Goal: Information Seeking & Learning: Understand process/instructions

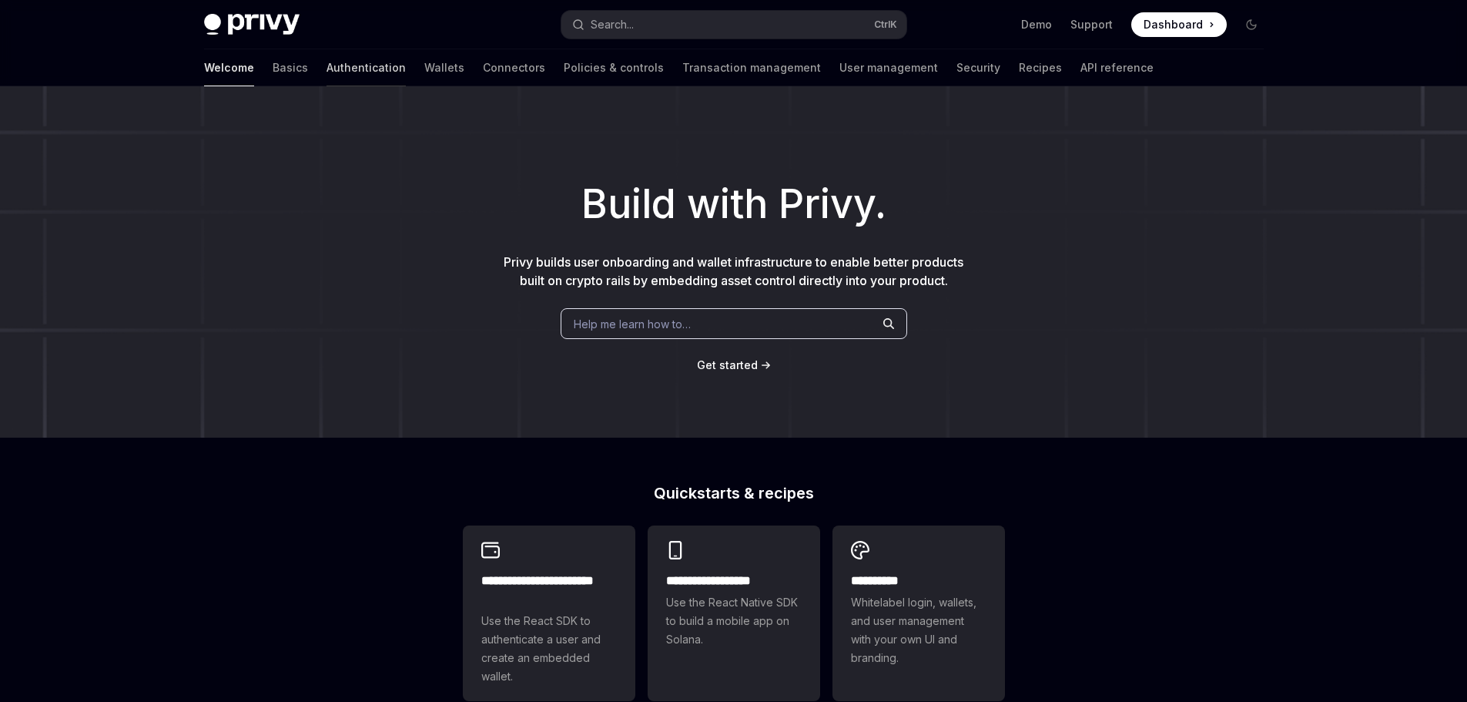
click at [327, 73] on link "Authentication" at bounding box center [366, 67] width 79 height 37
type textarea "*"
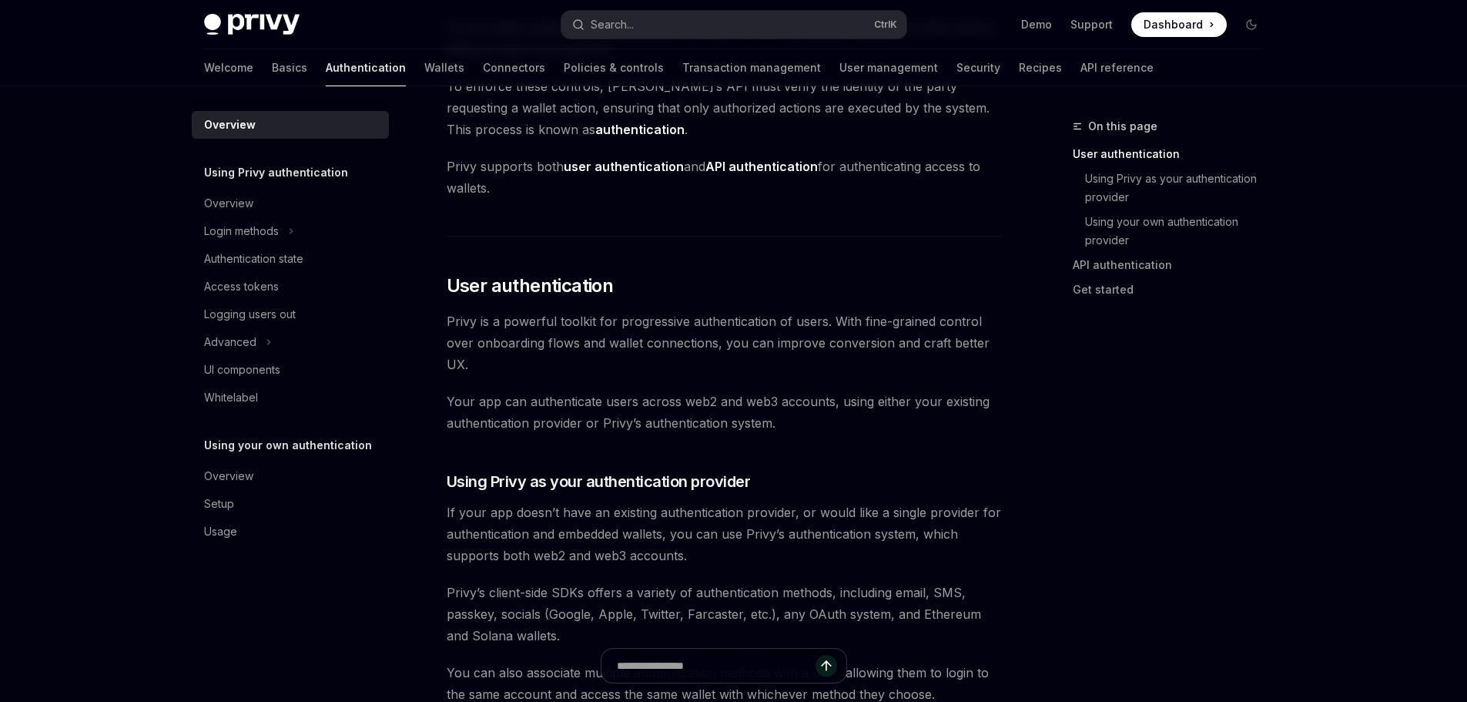
scroll to position [231, 0]
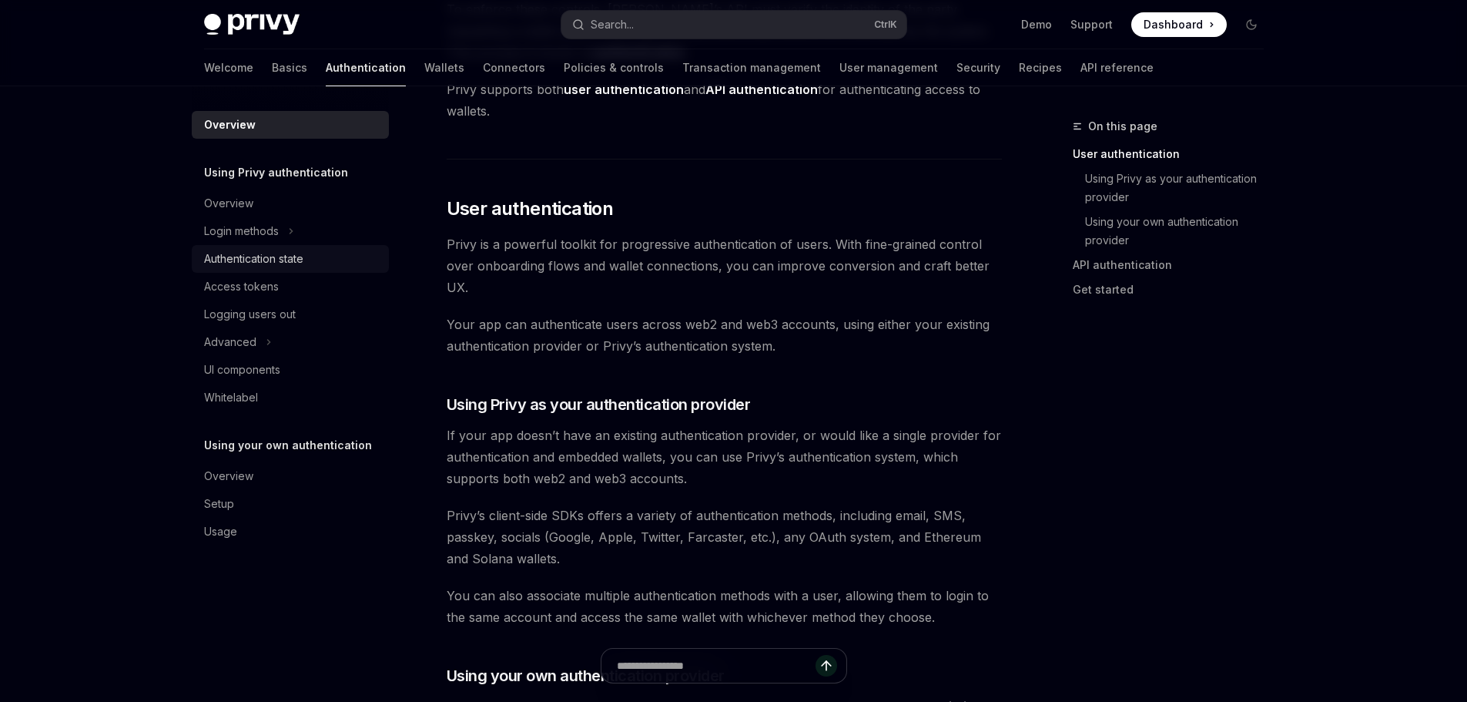
click at [310, 263] on div "Authentication state" at bounding box center [292, 259] width 176 height 18
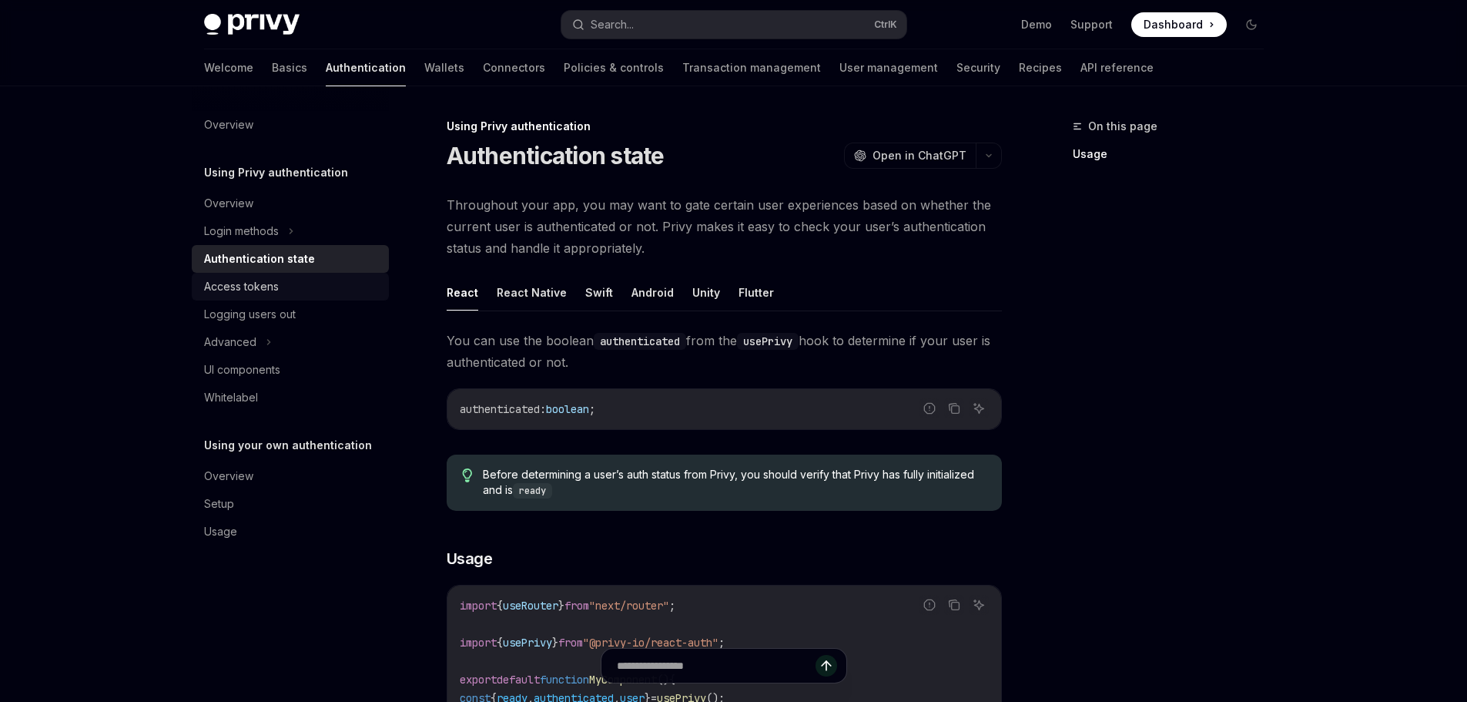
click at [264, 280] on div "Access tokens" at bounding box center [241, 286] width 75 height 18
type textarea "*"
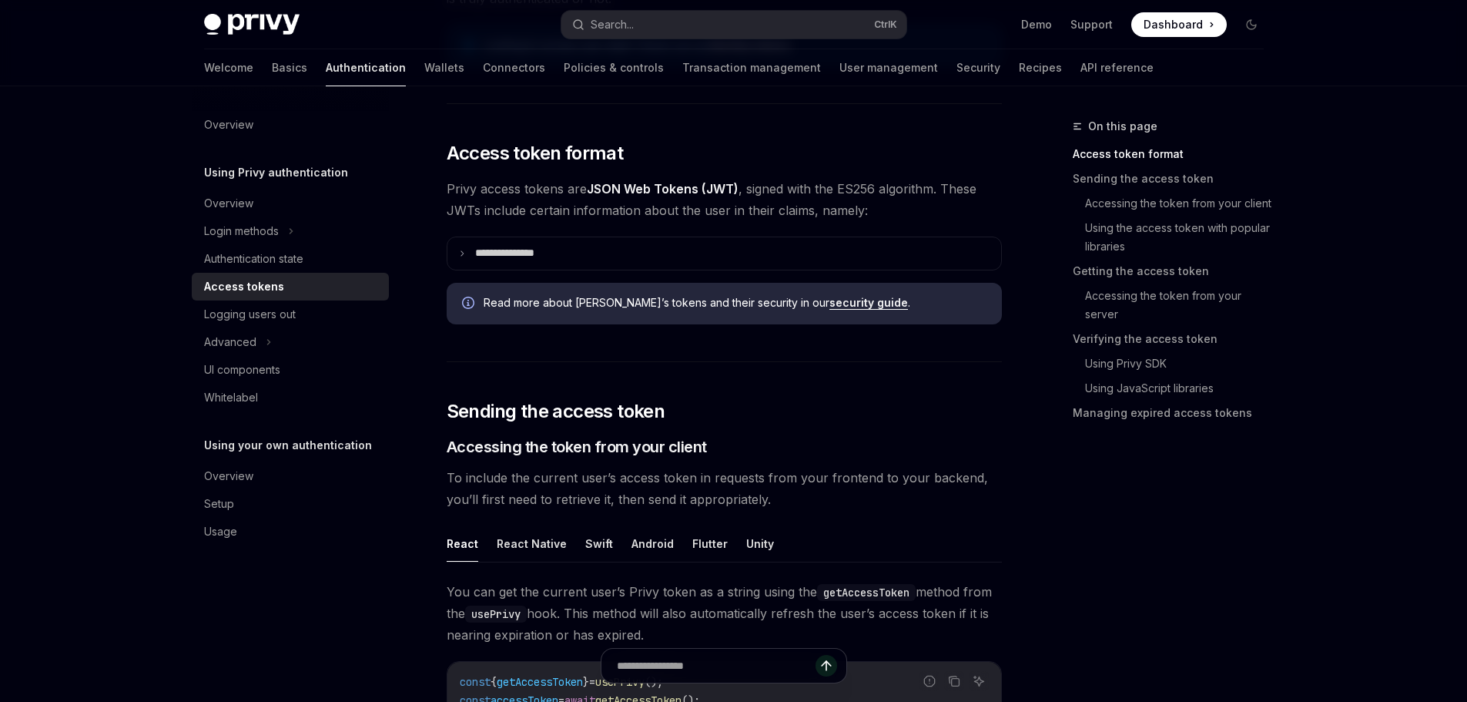
scroll to position [539, 0]
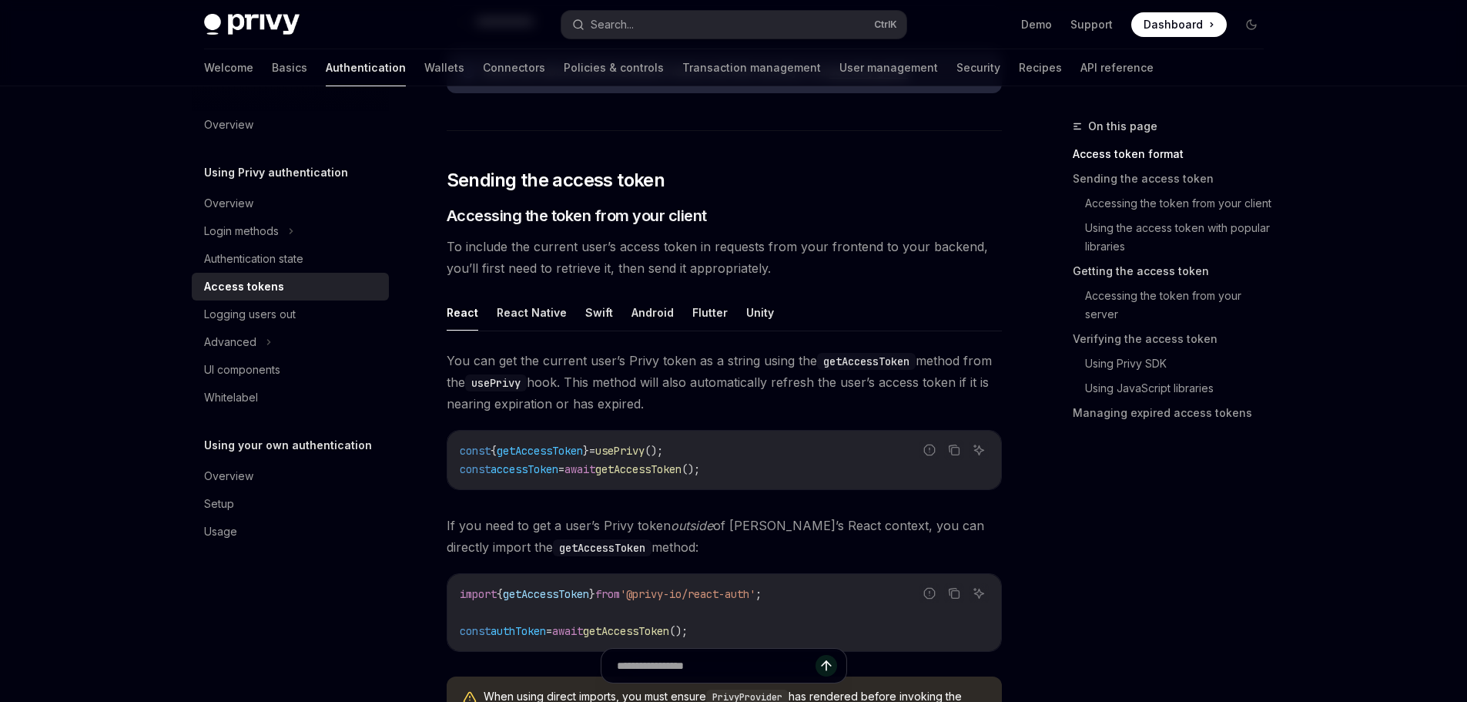
click at [1124, 272] on link "Getting the access token" at bounding box center [1174, 271] width 203 height 25
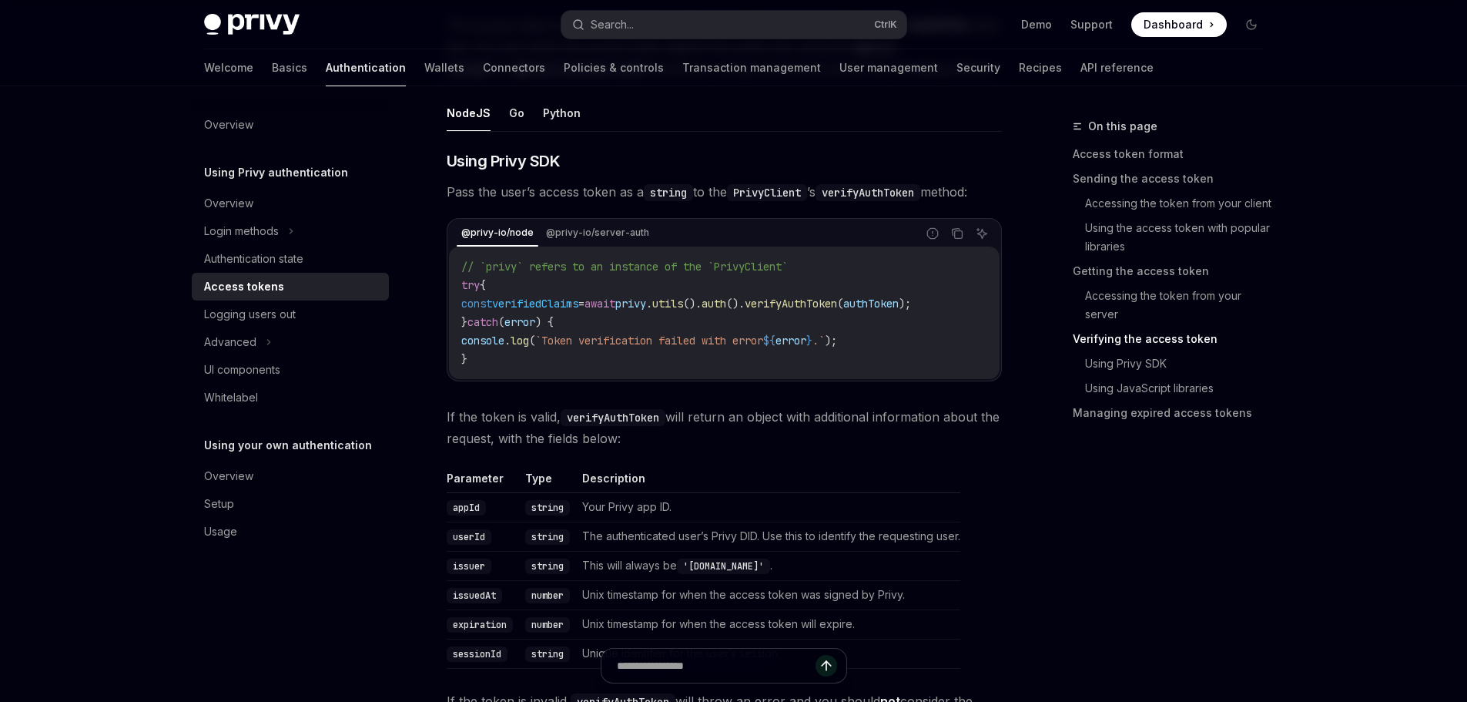
scroll to position [2325, 0]
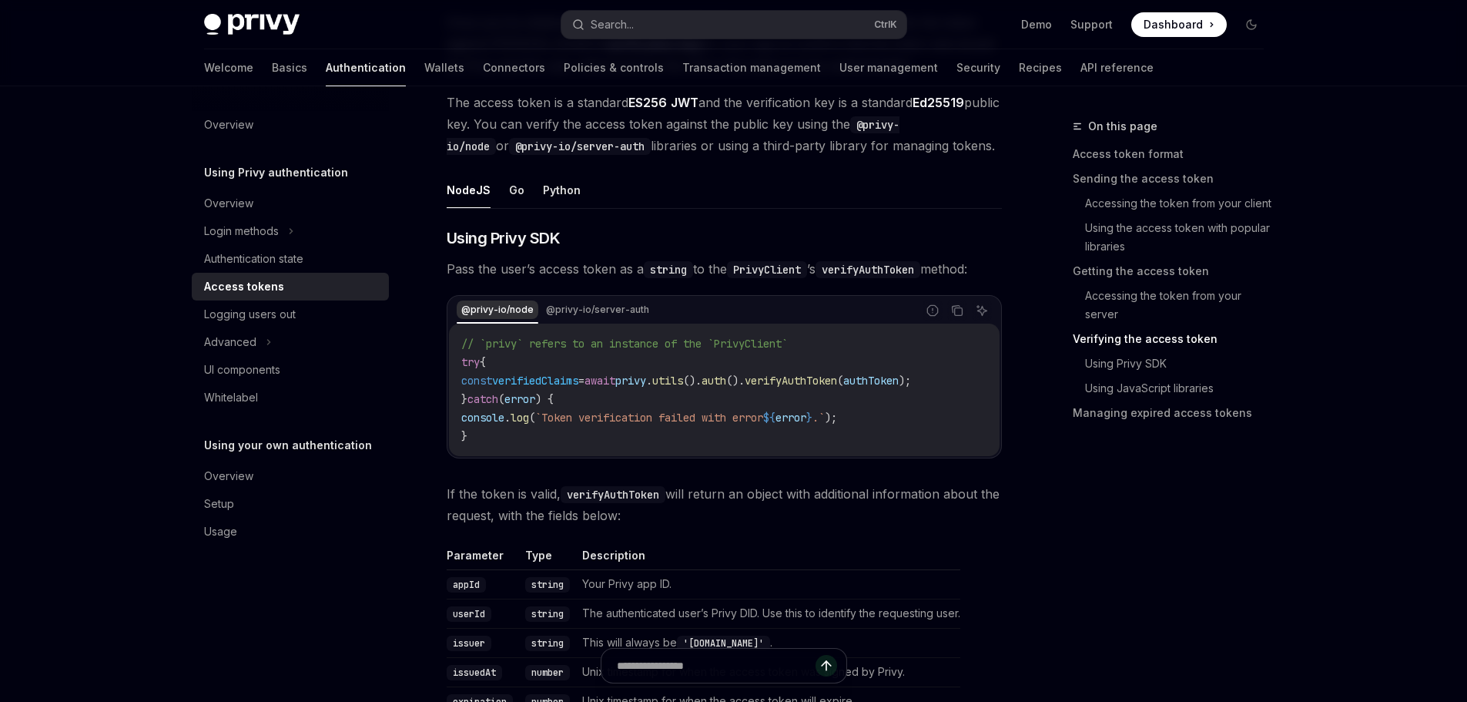
click at [521, 310] on div "@privy-io/node" at bounding box center [498, 309] width 82 height 18
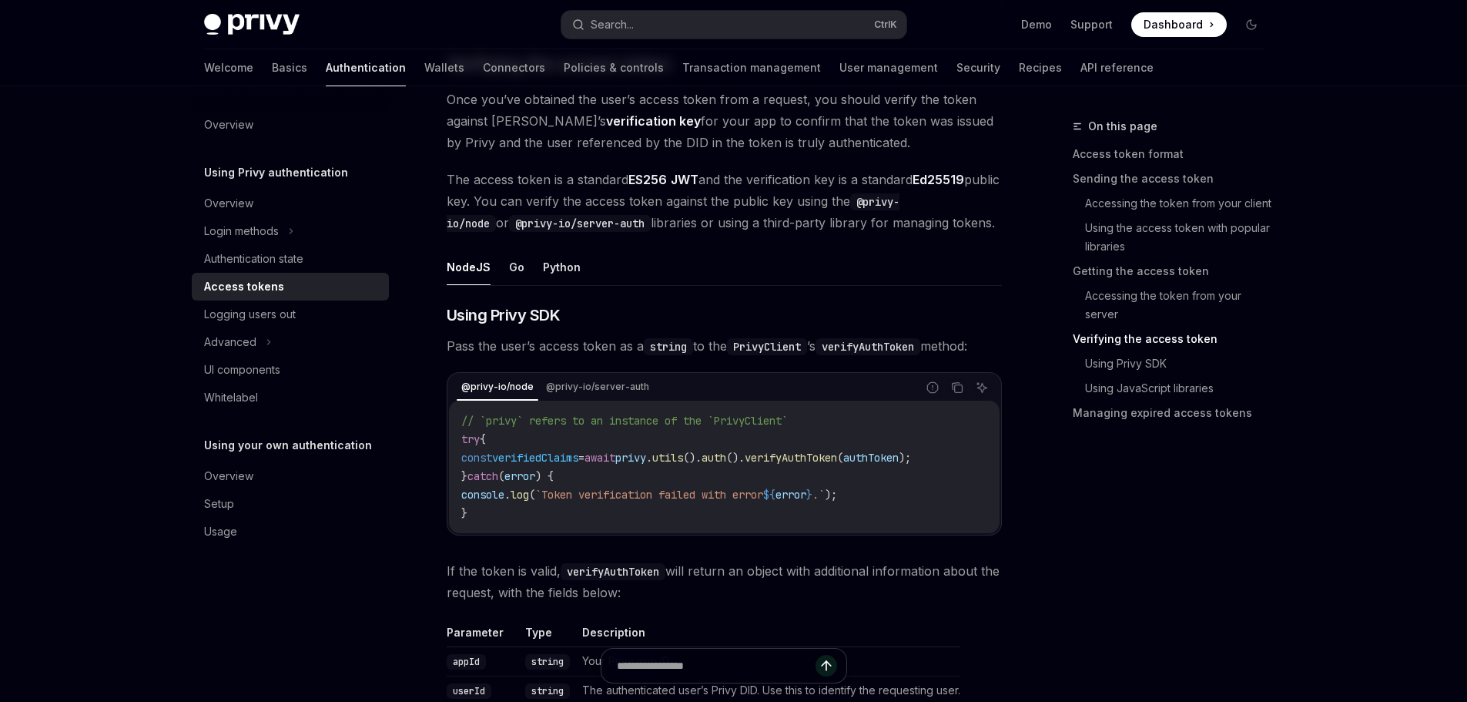
scroll to position [2094, 0]
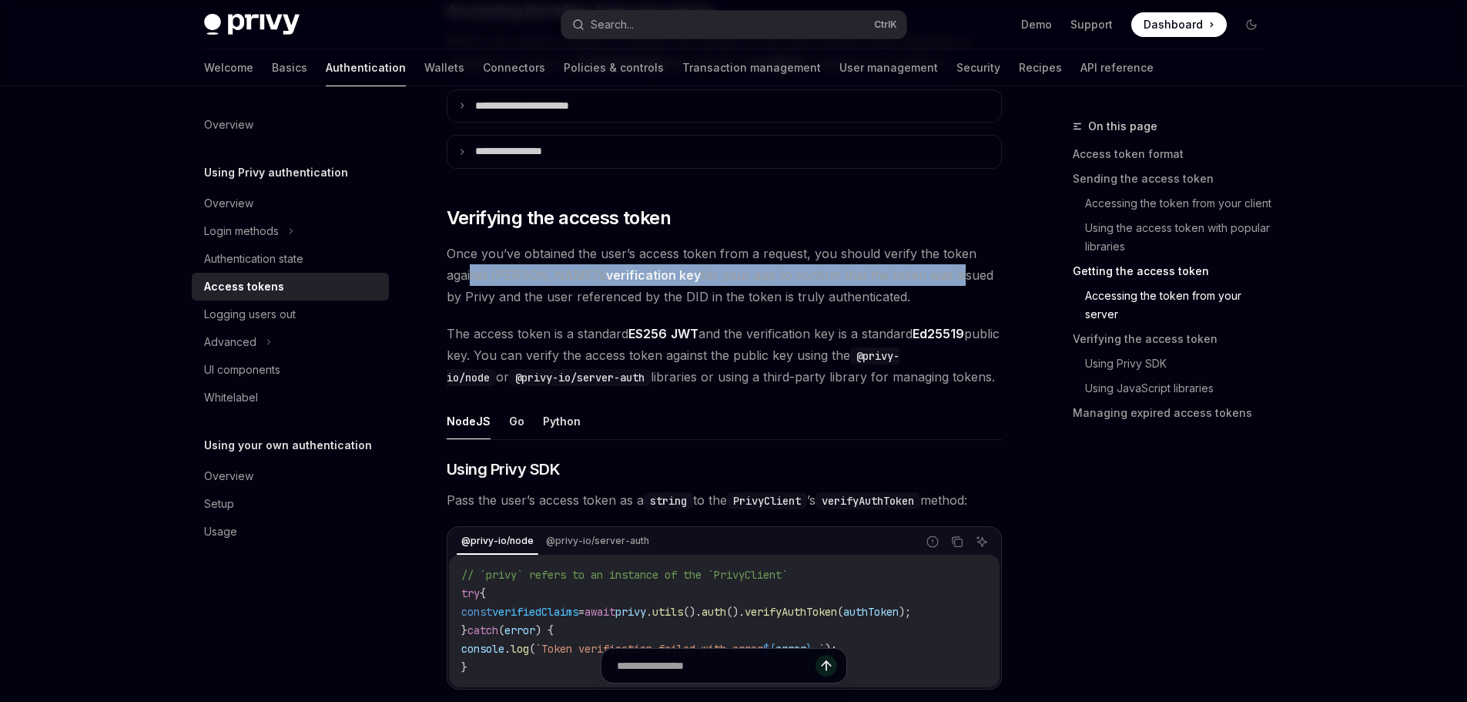
drag, startPoint x: 472, startPoint y: 276, endPoint x: 883, endPoint y: 283, distance: 410.6
click at [883, 283] on span "Once you’ve obtained the user’s access token from a request, you should verify …" at bounding box center [724, 275] width 555 height 65
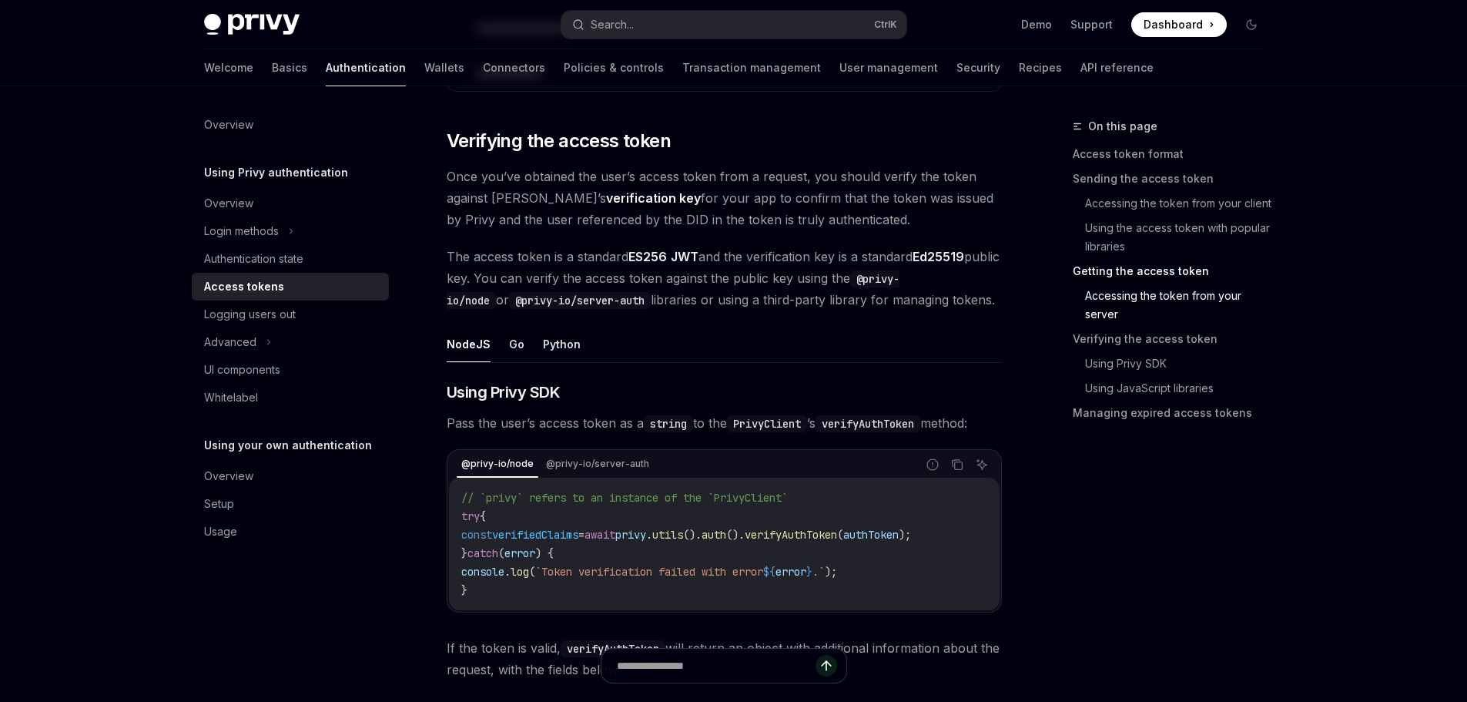
scroll to position [2248, 0]
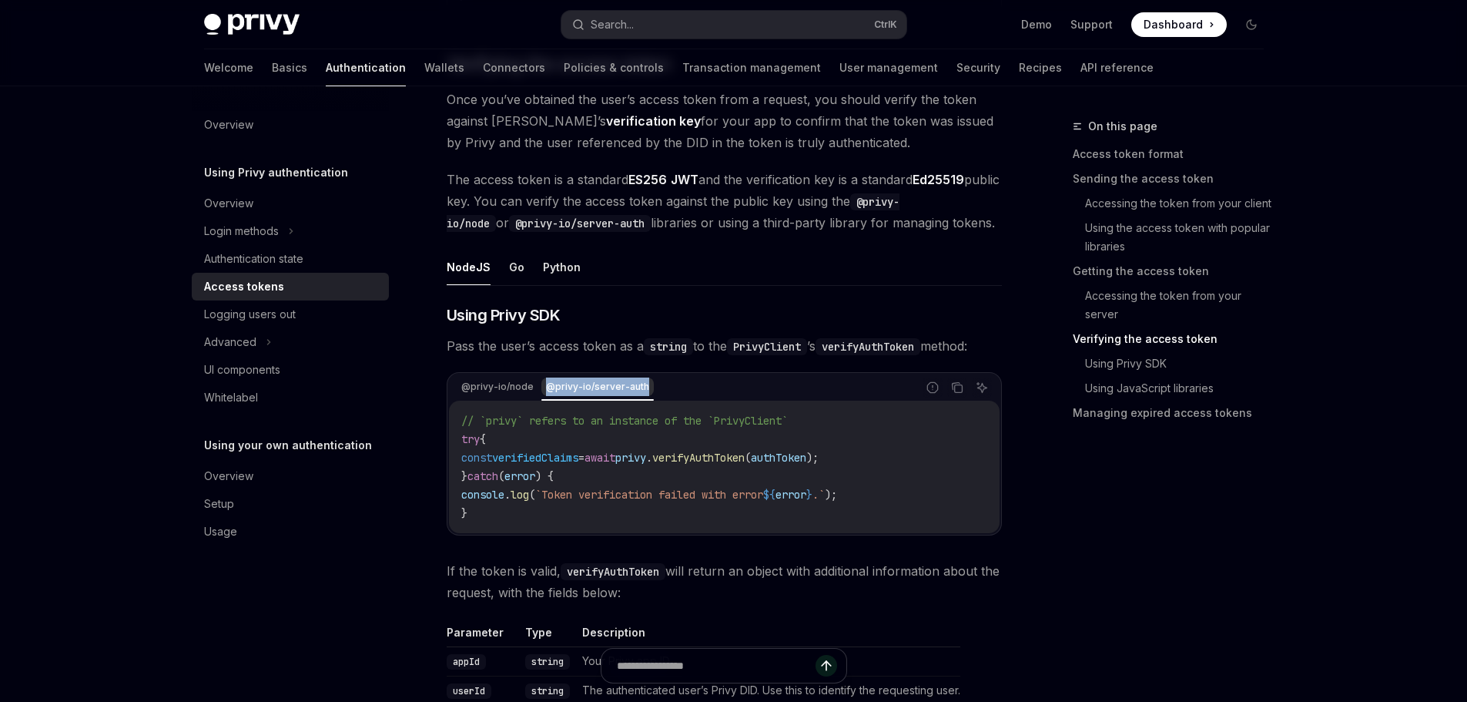
drag, startPoint x: 623, startPoint y: 386, endPoint x: 544, endPoint y: 388, distance: 79.4
click at [544, 388] on div "@privy-io/node @privy-io/server-auth" at bounding box center [687, 387] width 460 height 26
copy div "@privy-io/server-auth"
drag, startPoint x: 458, startPoint y: 386, endPoint x: 481, endPoint y: 384, distance: 23.9
click at [481, 384] on div "@privy-io/node" at bounding box center [498, 386] width 82 height 18
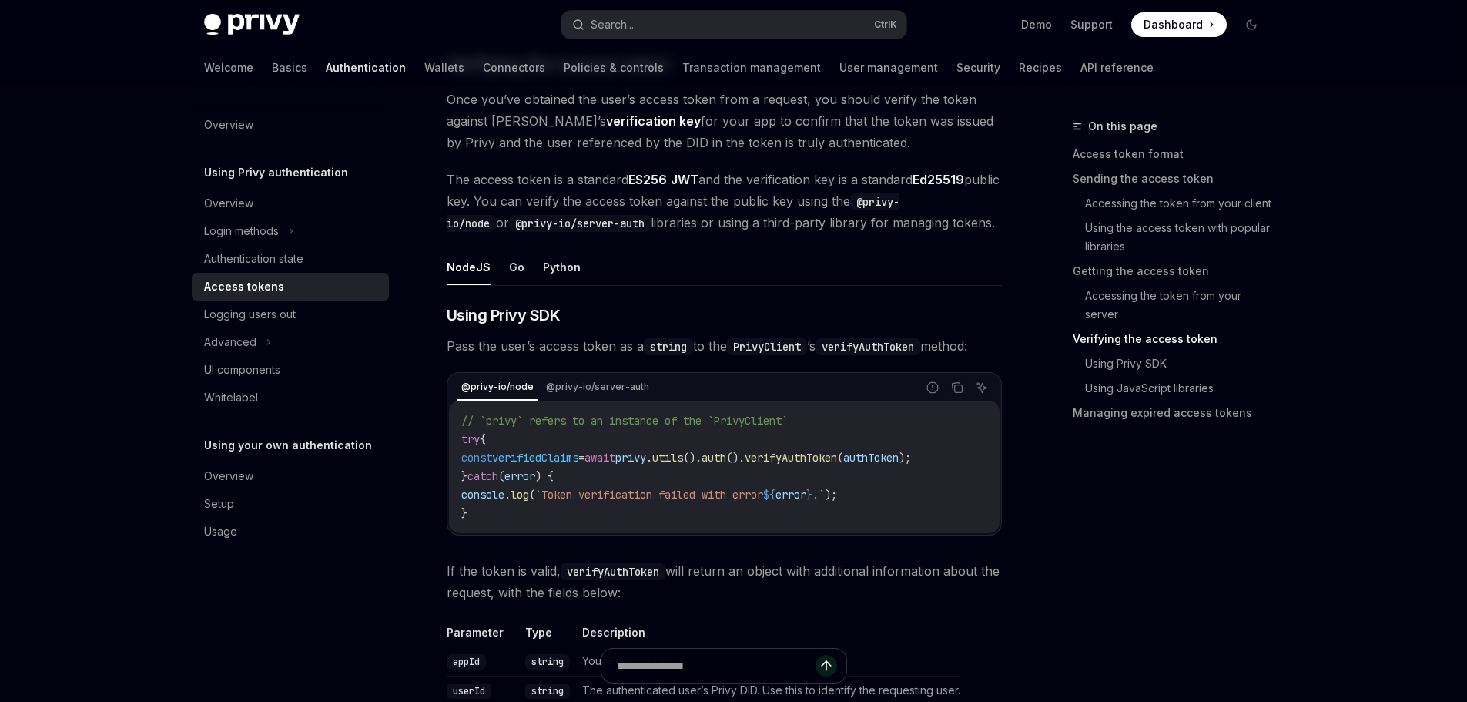
click at [900, 203] on code "@privy-io/node" at bounding box center [673, 212] width 453 height 39
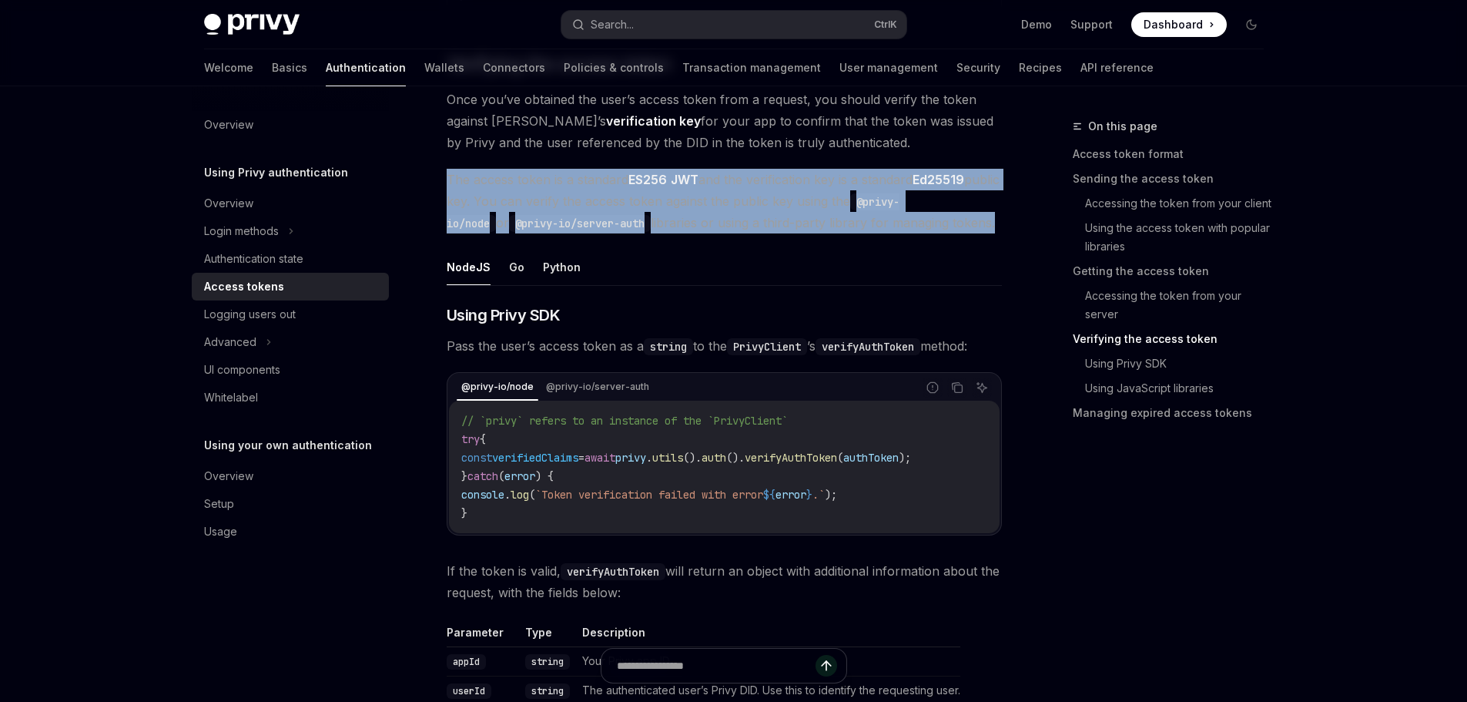
click at [900, 203] on code "@privy-io/node" at bounding box center [673, 212] width 453 height 39
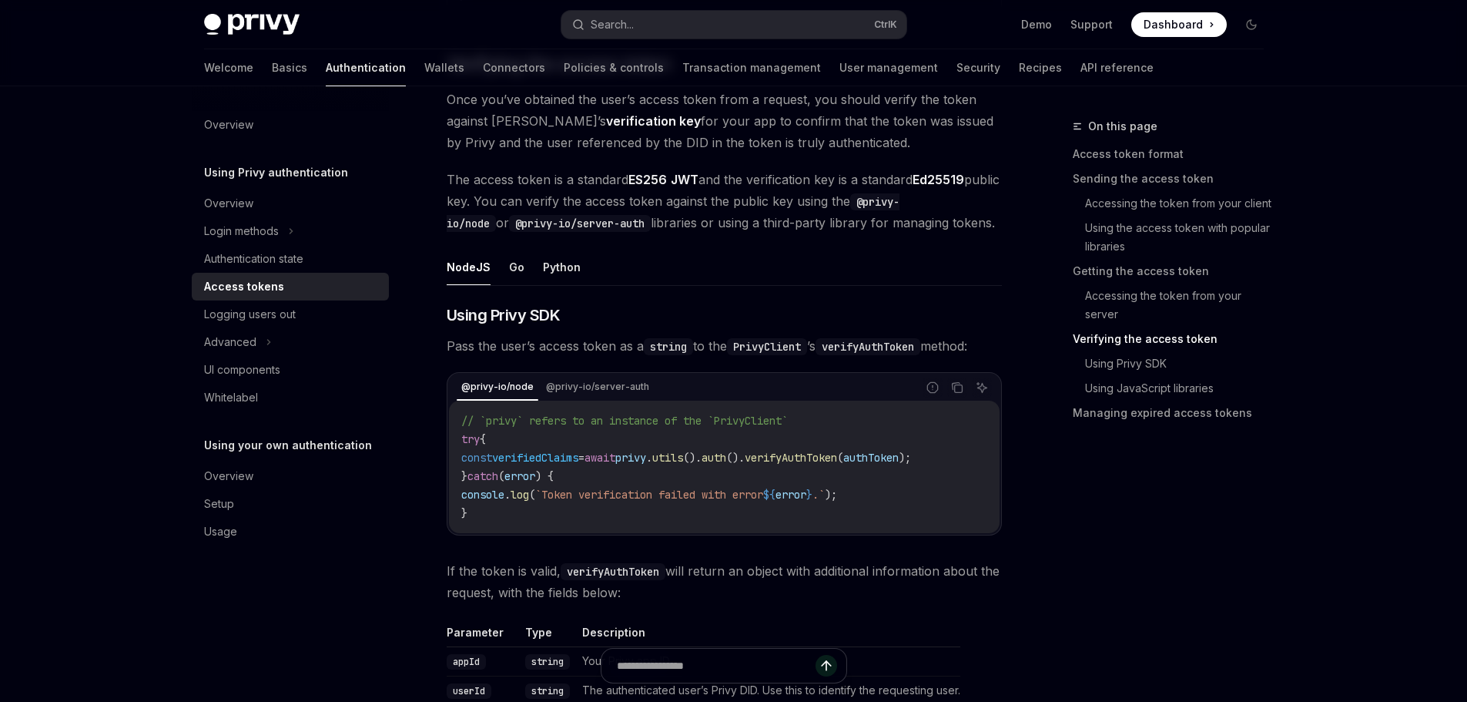
click at [995, 251] on ul "NodeJS Go Python" at bounding box center [724, 267] width 555 height 37
drag, startPoint x: 984, startPoint y: 203, endPoint x: 897, endPoint y: 203, distance: 87.0
click at [897, 203] on code "@privy-io/node" at bounding box center [673, 212] width 453 height 39
copy code "@privy-io/node"
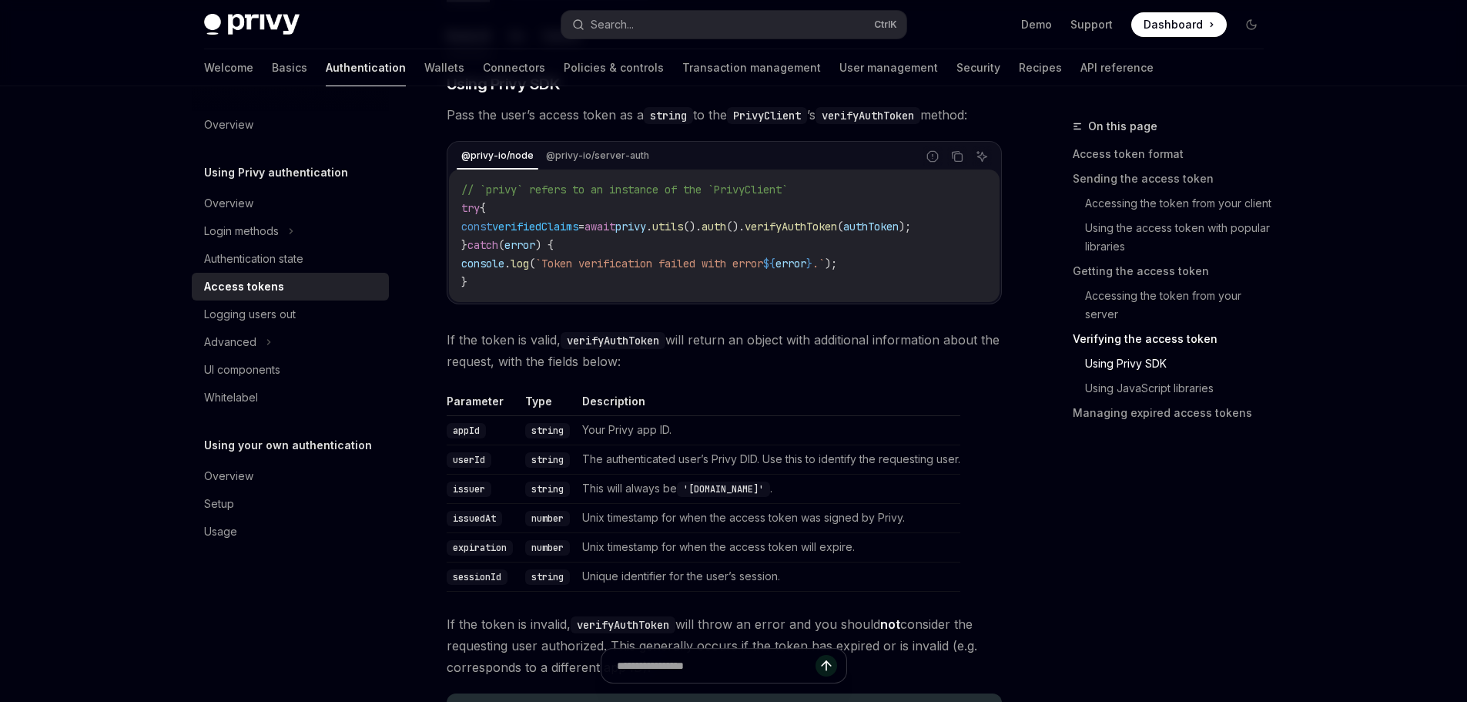
scroll to position [2942, 0]
